Goal: Obtain resource: Download file/media

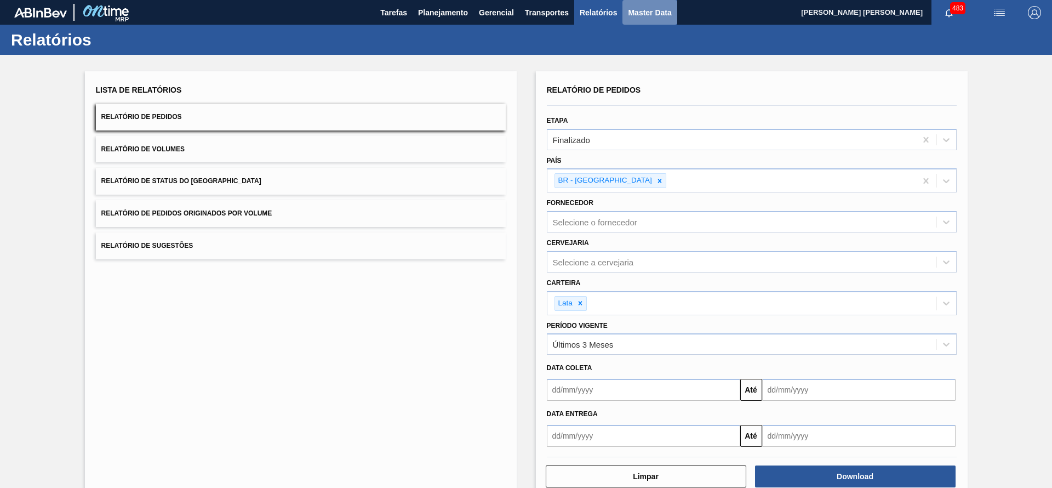
click at [643, 12] on span "Master Data" at bounding box center [649, 12] width 43 height 13
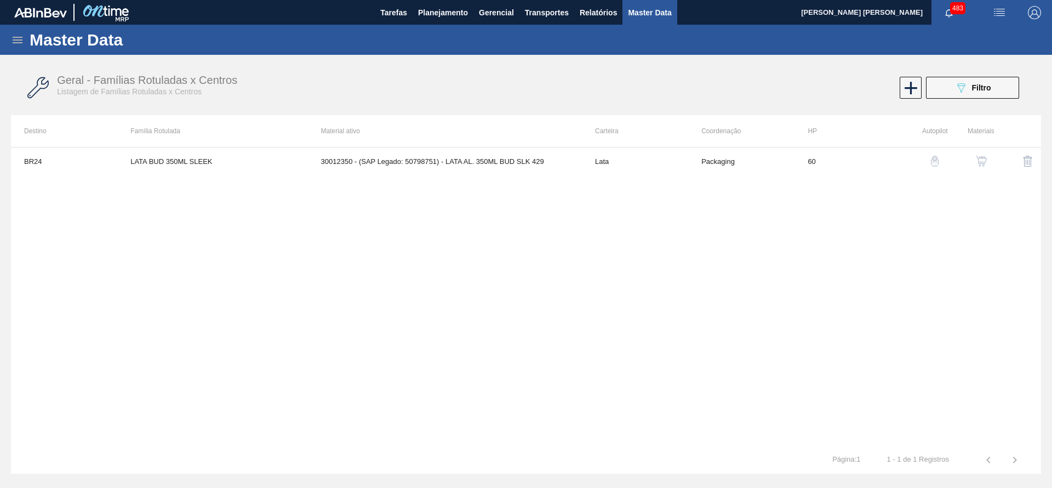
click at [23, 32] on div "Master Data" at bounding box center [526, 40] width 1052 height 30
click at [23, 39] on icon at bounding box center [17, 39] width 13 height 13
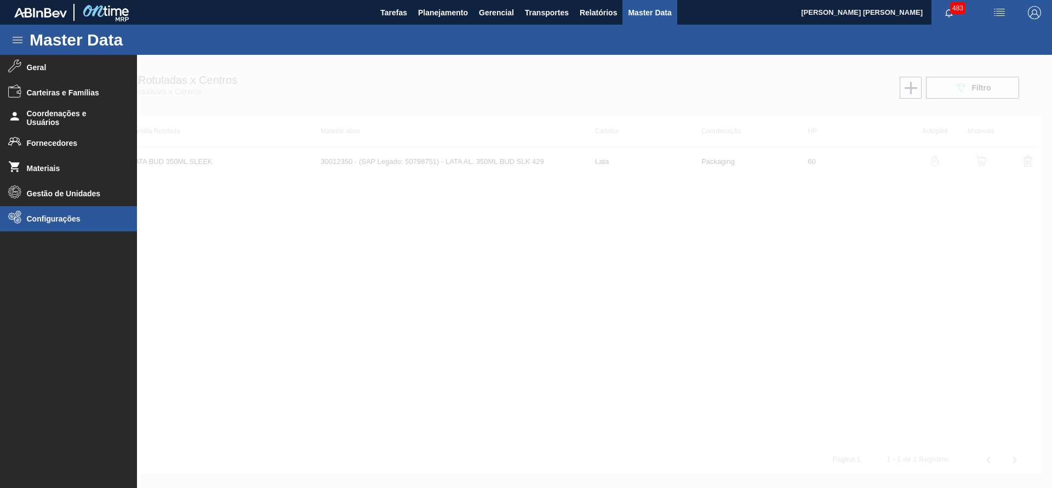
click at [56, 219] on span "Configurações" at bounding box center [72, 218] width 90 height 9
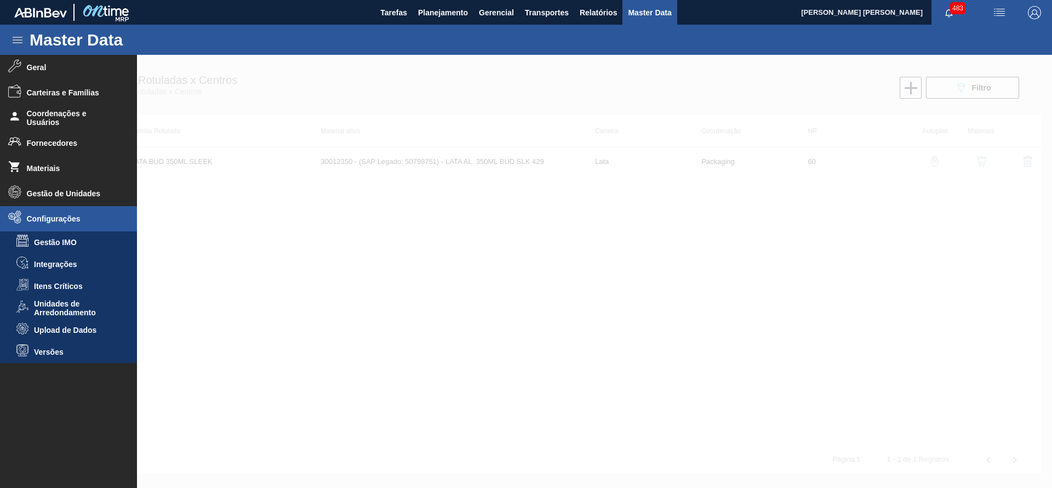
click at [71, 326] on span "Upload de Dados" at bounding box center [76, 330] width 84 height 9
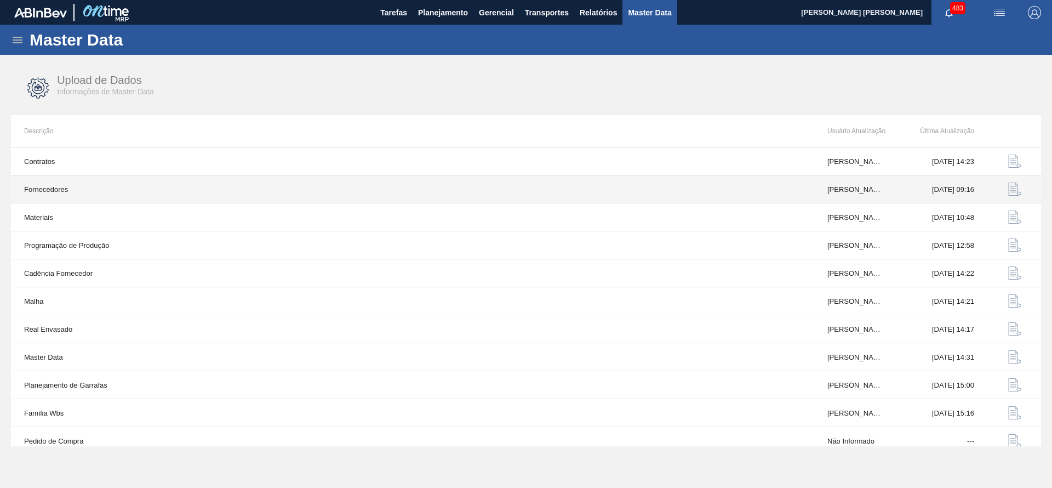
click at [1014, 187] on img "button" at bounding box center [1014, 188] width 13 height 13
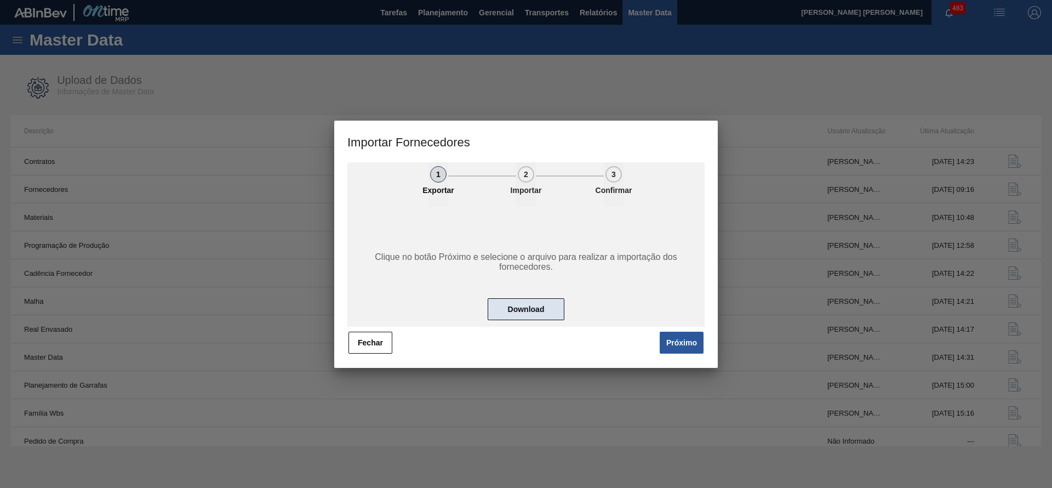
click at [534, 310] on button "Download" at bounding box center [526, 309] width 77 height 22
click at [369, 343] on button "Fechar" at bounding box center [371, 343] width 44 height 22
